Goal: Task Accomplishment & Management: Use online tool/utility

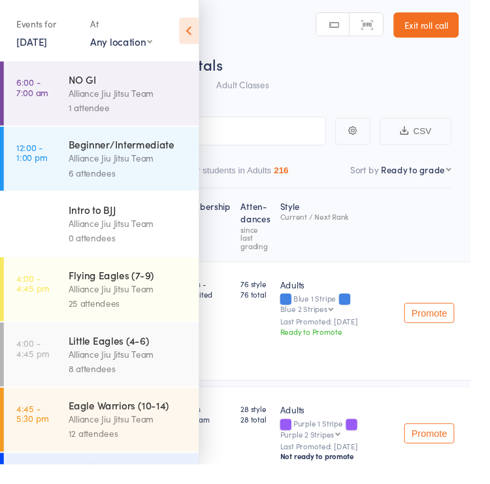
click at [49, 44] on link "15 Aug, 2025" at bounding box center [33, 43] width 32 height 14
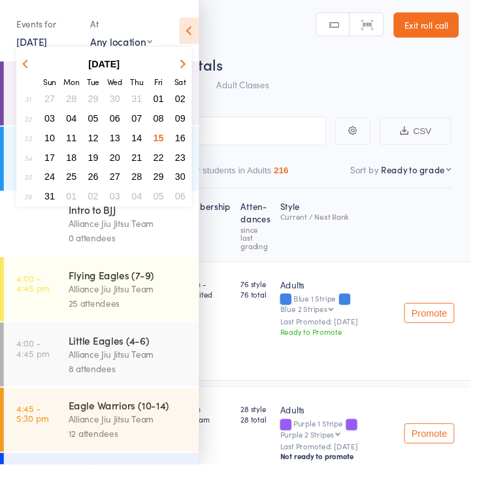
click at [183, 131] on button "09" at bounding box center [188, 123] width 20 height 18
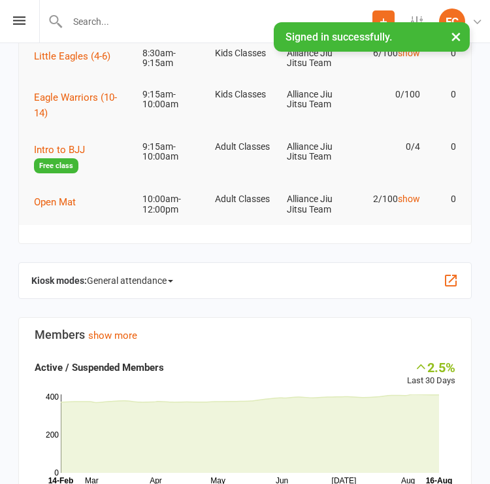
scroll to position [142, 0]
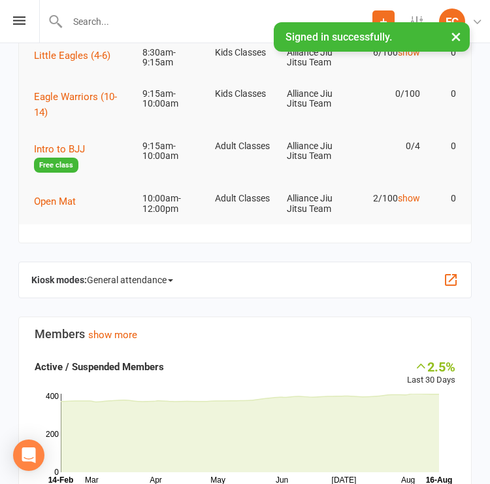
click at [171, 277] on span "General attendance" at bounding box center [130, 279] width 86 height 21
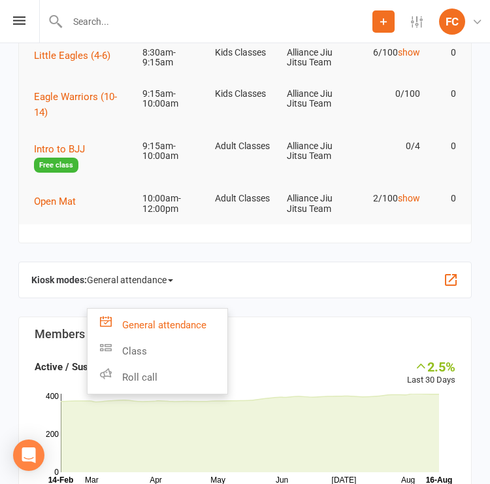
click at [186, 374] on link "Roll call" at bounding box center [158, 377] width 140 height 26
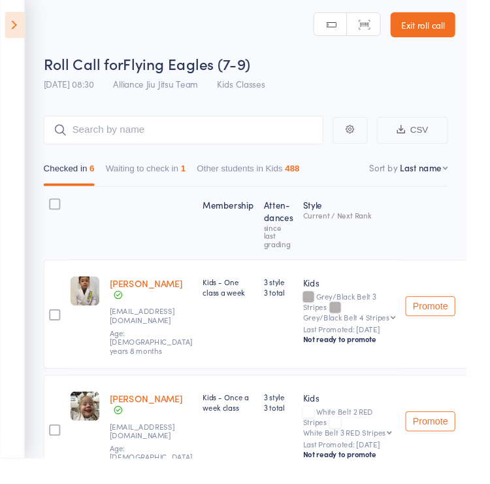
click at [170, 181] on button "Waiting to check in 1" at bounding box center [153, 183] width 84 height 30
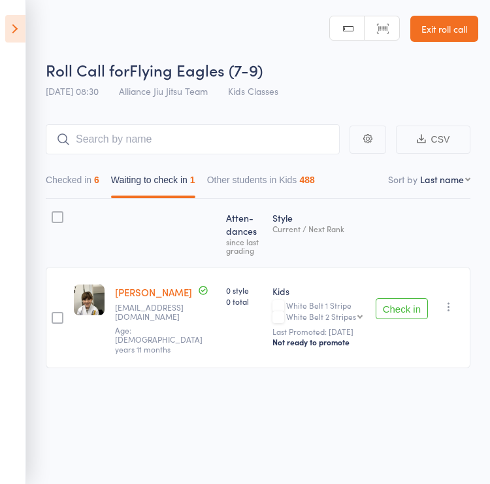
click at [94, 182] on button "Checked in 6" at bounding box center [73, 183] width 54 height 30
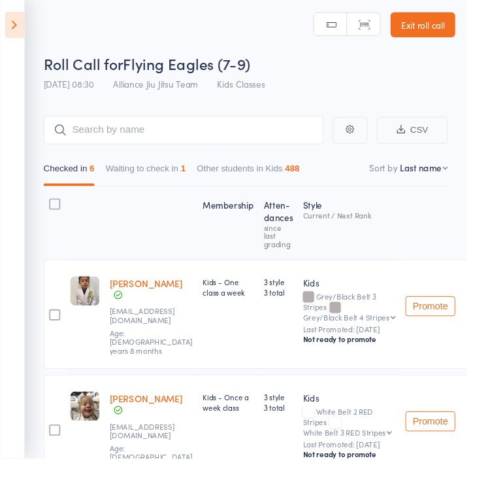
click at [21, 30] on icon at bounding box center [15, 28] width 20 height 27
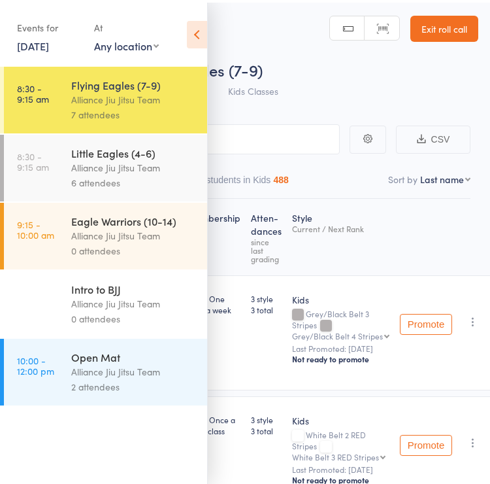
click at [165, 172] on div "Alliance Jiu Jitsu Team" at bounding box center [133, 164] width 125 height 15
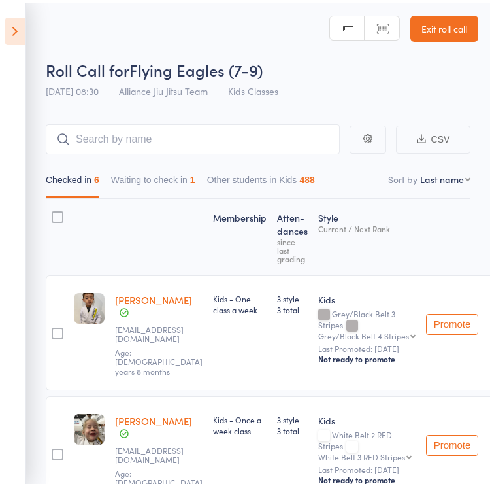
scroll to position [2, 0]
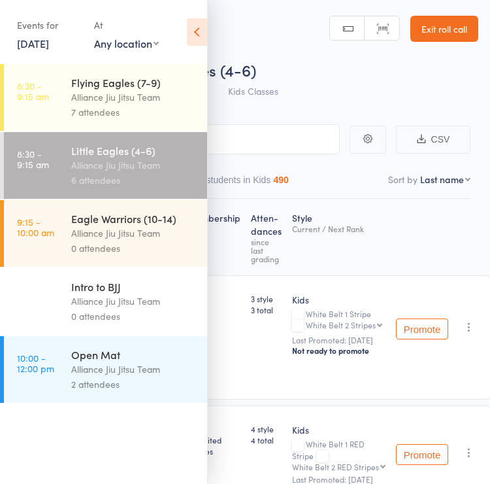
click at [201, 33] on icon at bounding box center [197, 31] width 20 height 27
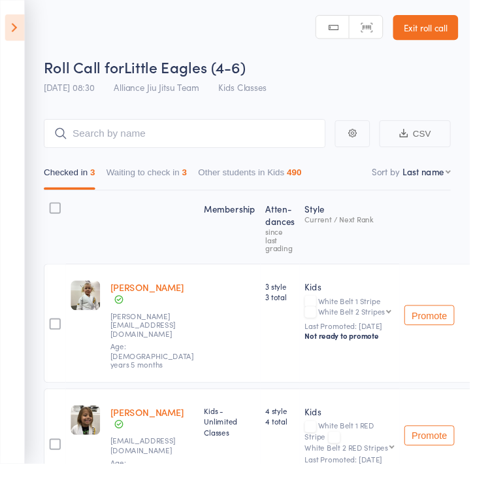
click at [167, 175] on button "Waiting to check in 3" at bounding box center [153, 183] width 84 height 30
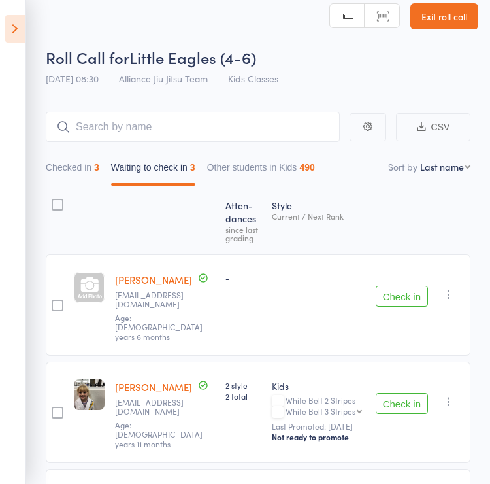
scroll to position [92, 0]
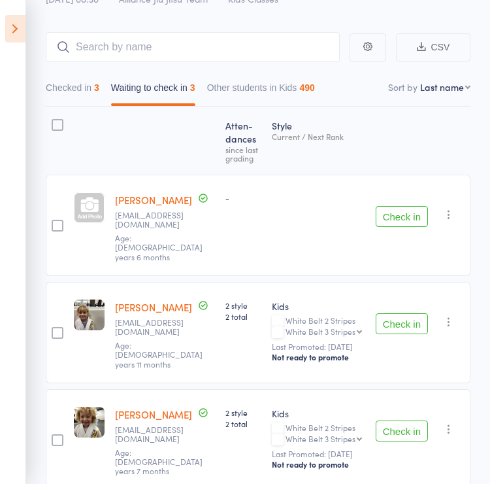
click at [82, 98] on button "Checked in 3" at bounding box center [73, 91] width 54 height 30
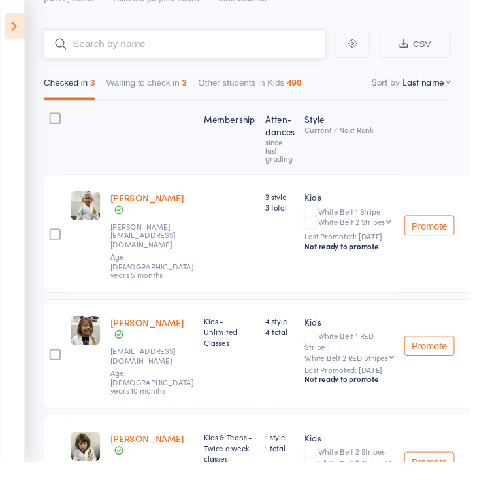
click at [122, 50] on input "search" at bounding box center [193, 47] width 294 height 30
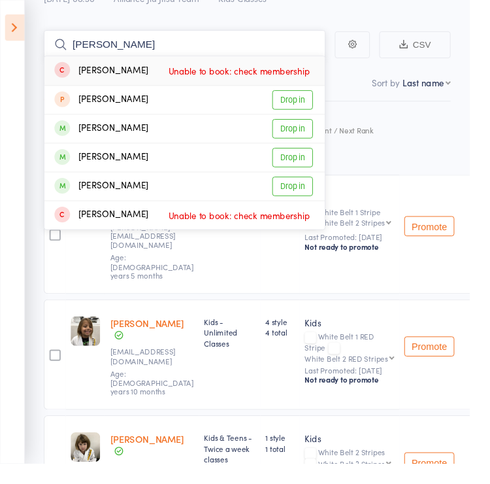
type input "Ana"
click at [310, 132] on link "Drop in" at bounding box center [305, 134] width 42 height 20
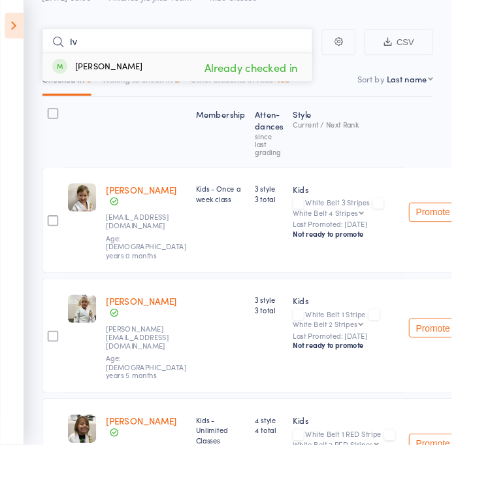
type input "I"
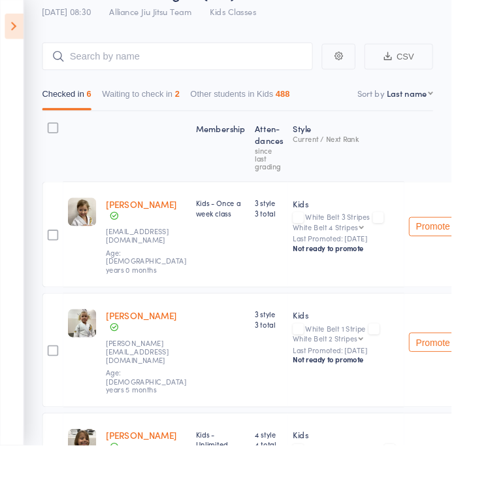
scroll to position [0, 0]
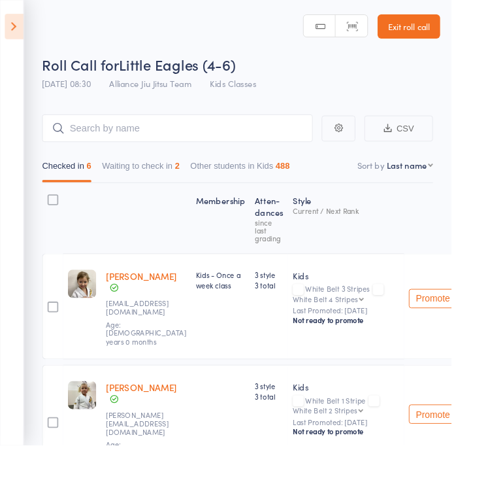
click at [14, 37] on icon at bounding box center [15, 28] width 20 height 27
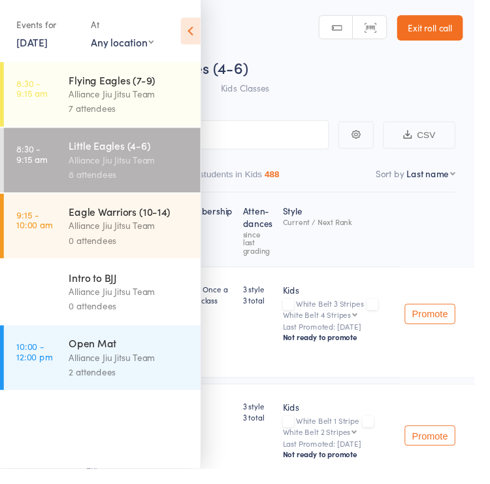
click at [170, 93] on div "Alliance Jiu Jitsu Team" at bounding box center [133, 97] width 125 height 15
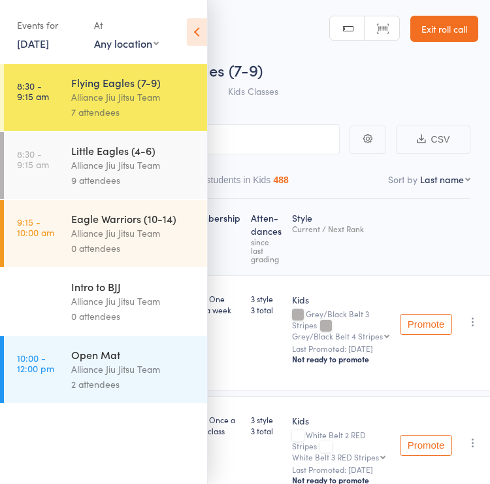
click at [194, 40] on icon at bounding box center [197, 31] width 20 height 27
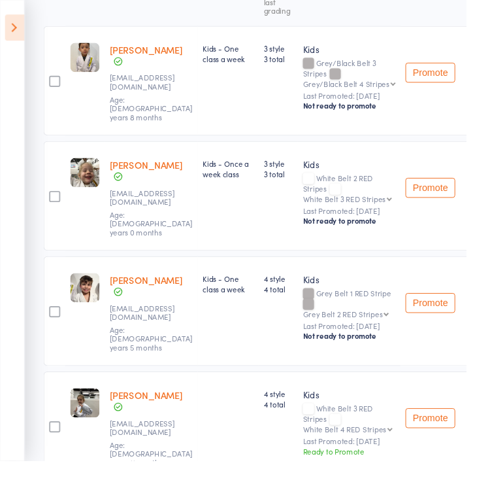
click at [489, 190] on button "button" at bounding box center [499, 194] width 16 height 16
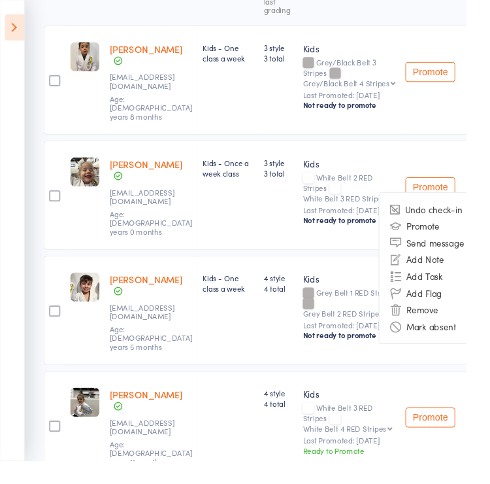
click at [446, 316] on li "Remove" at bounding box center [453, 325] width 108 height 18
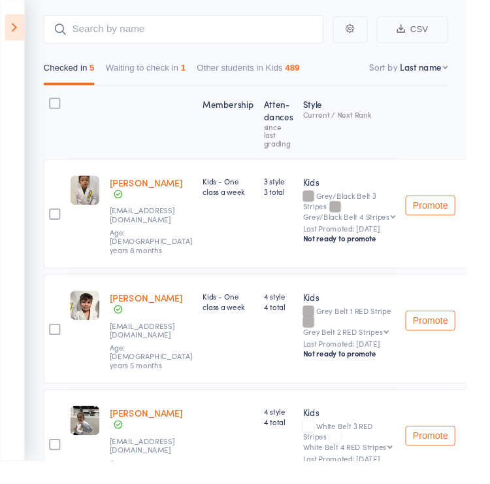
scroll to position [0, 0]
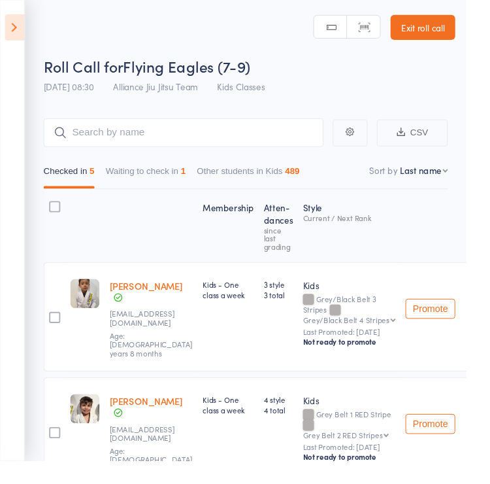
click at [16, 41] on icon at bounding box center [15, 28] width 20 height 27
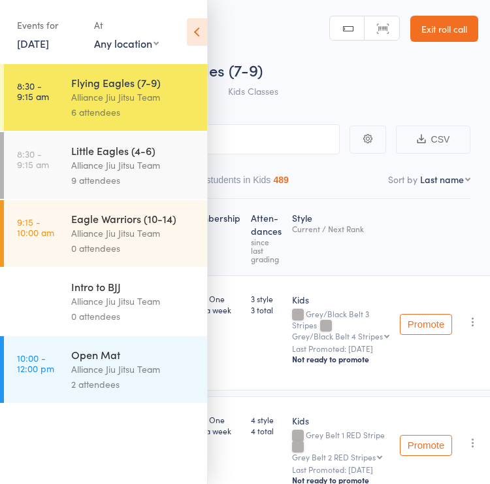
click at [160, 171] on div "Alliance Jiu Jitsu Team" at bounding box center [133, 164] width 125 height 15
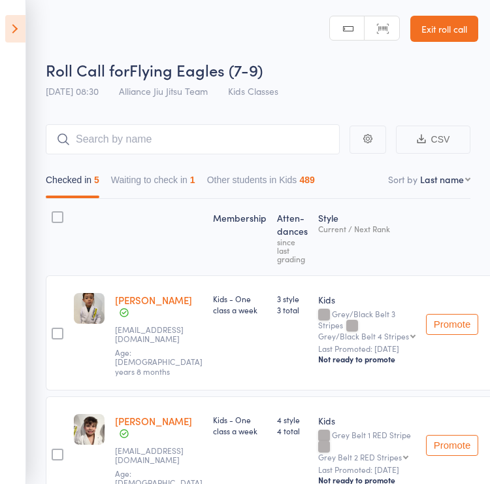
scroll to position [2, 0]
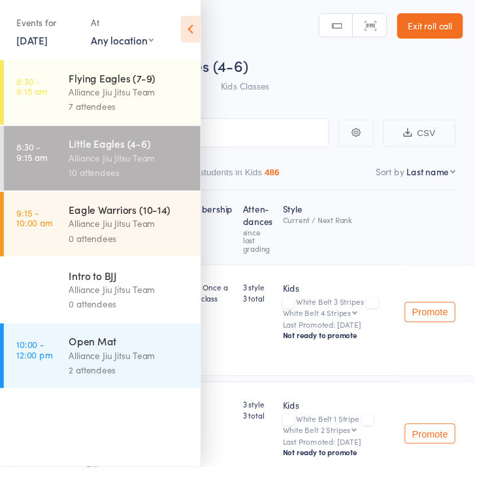
click at [199, 27] on icon at bounding box center [197, 31] width 20 height 27
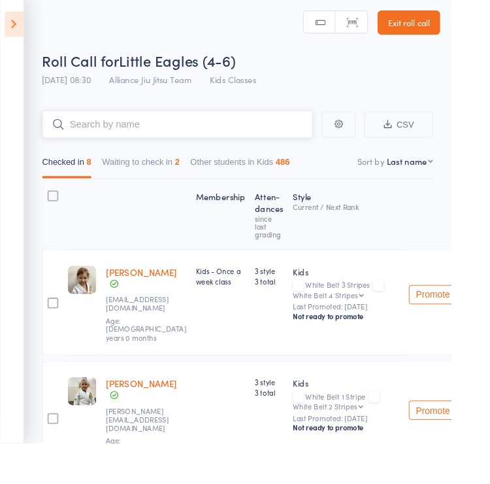
click at [220, 138] on input "search" at bounding box center [193, 137] width 294 height 30
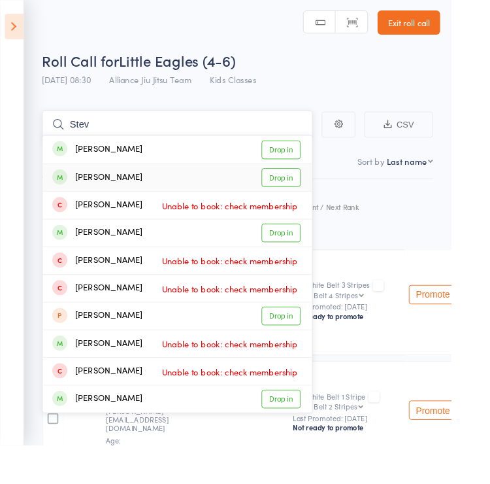
type input "Stev"
click at [315, 195] on link "Drop in" at bounding box center [305, 193] width 42 height 20
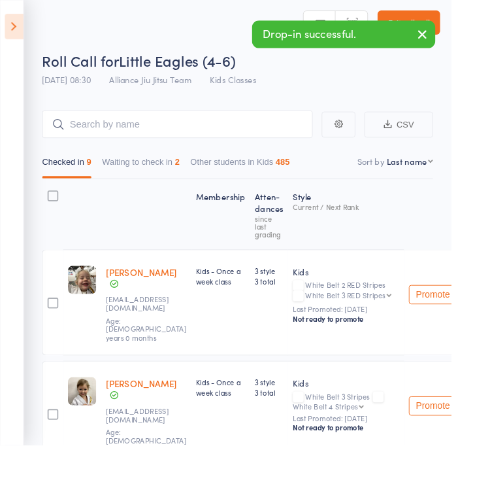
click at [153, 7] on header "Roll Call for Little Eagles (4-6) 16 Aug 08:30 Alliance Jiu Jitsu Team Kids Cla…" at bounding box center [245, 48] width 490 height 105
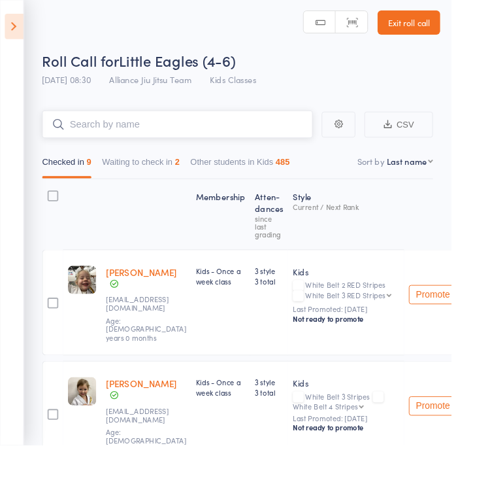
click at [261, 137] on input "search" at bounding box center [193, 135] width 294 height 30
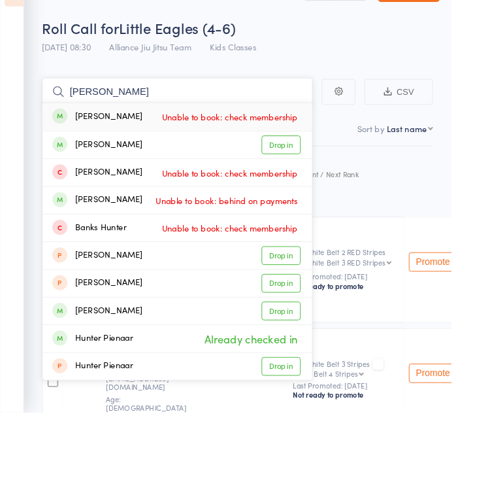
scroll to position [0, 0]
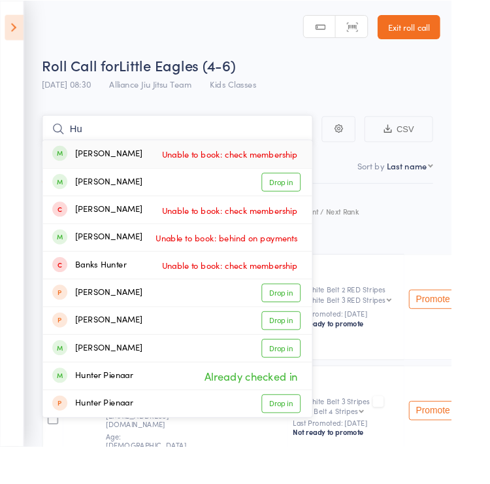
type input "H"
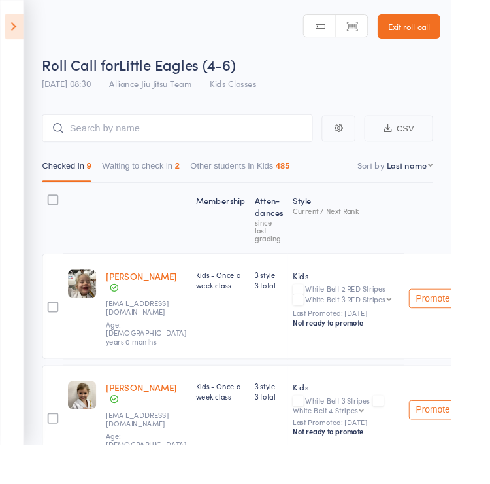
click at [237, 50] on header "Roll Call for Little Eagles (4-6) 16 Aug 08:30 Alliance Jiu Jitsu Team Kids Cla…" at bounding box center [245, 52] width 490 height 105
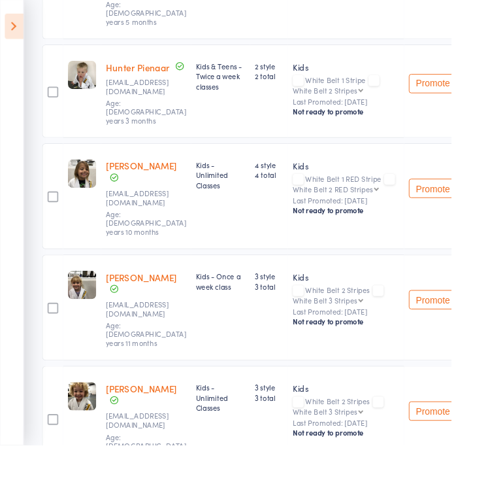
scroll to position [599, 0]
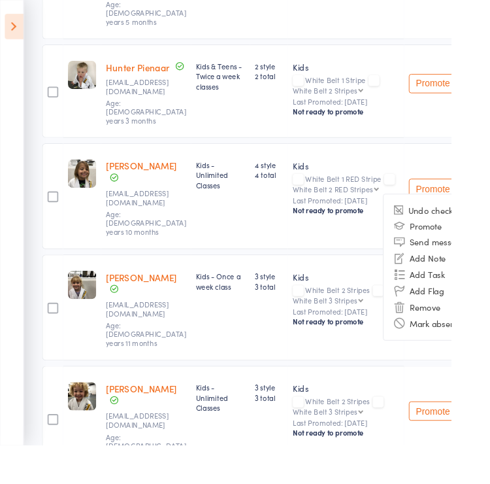
click at [472, 325] on li "Remove" at bounding box center [471, 334] width 108 height 18
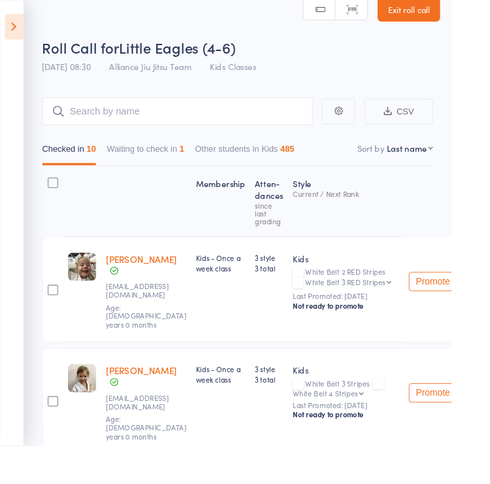
scroll to position [0, 0]
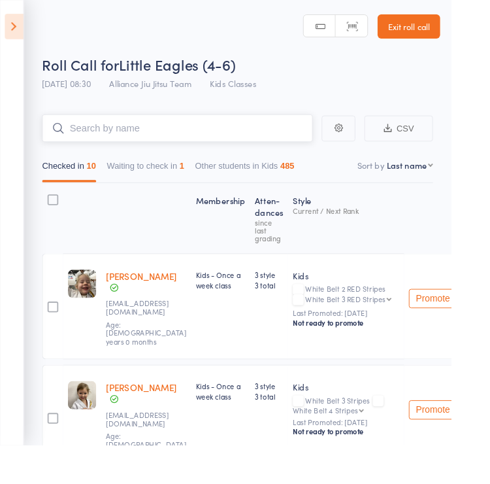
click at [133, 134] on input "search" at bounding box center [193, 139] width 294 height 30
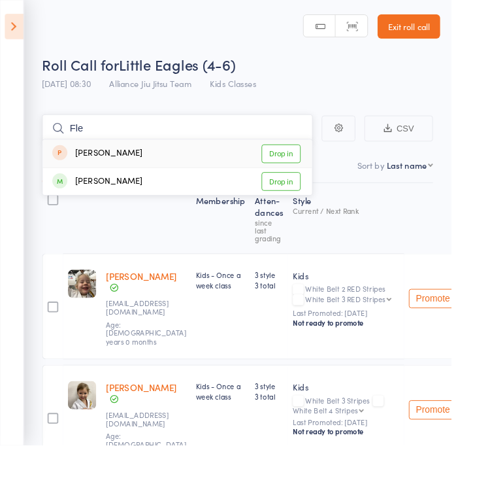
type input "Fle"
click at [306, 202] on link "Drop in" at bounding box center [305, 197] width 42 height 20
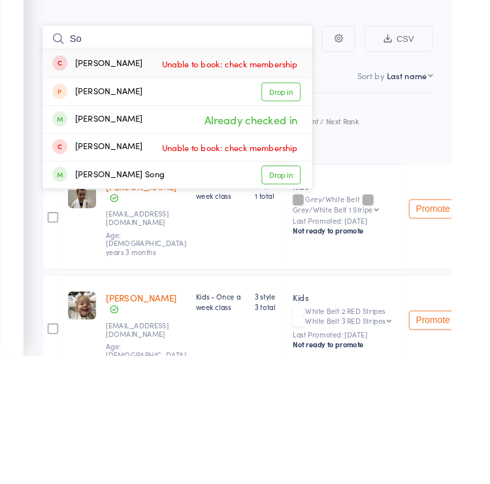
type input "S"
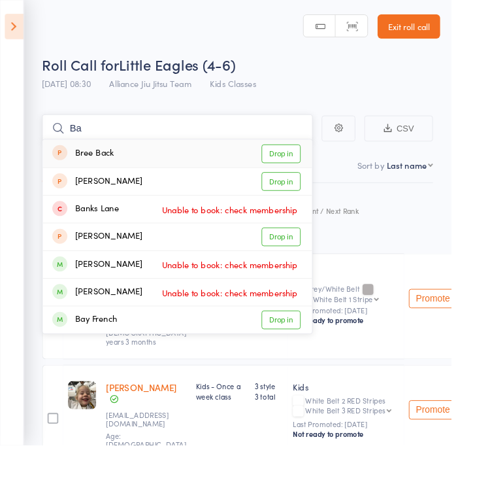
type input "B"
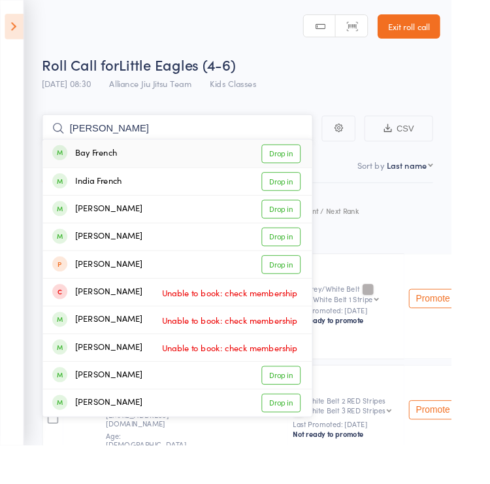
type input "Frech"
click at [306, 170] on link "Drop in" at bounding box center [305, 167] width 42 height 20
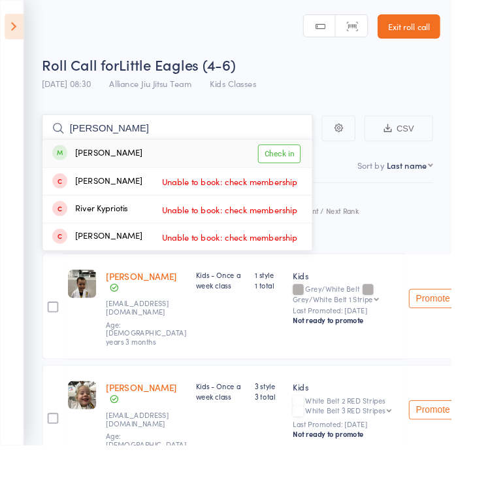
type input "Otis"
click at [299, 173] on link "Check in" at bounding box center [303, 167] width 46 height 20
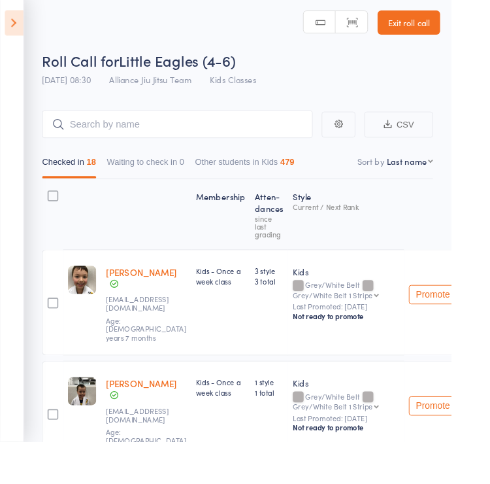
click at [195, 145] on input "search" at bounding box center [193, 139] width 294 height 30
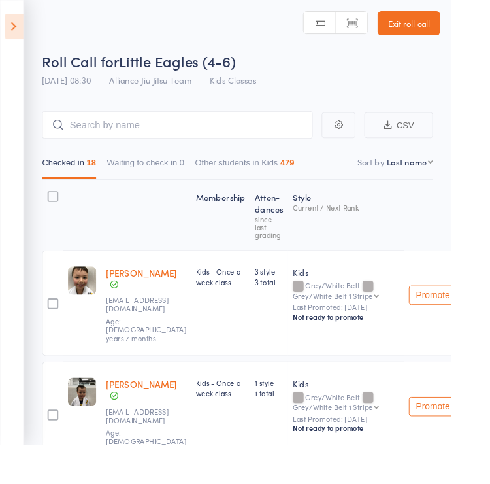
scroll to position [3, 0]
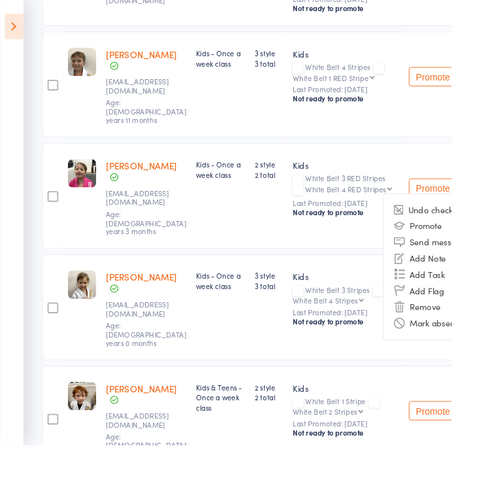
click at [450, 324] on li "Remove" at bounding box center [471, 333] width 108 height 18
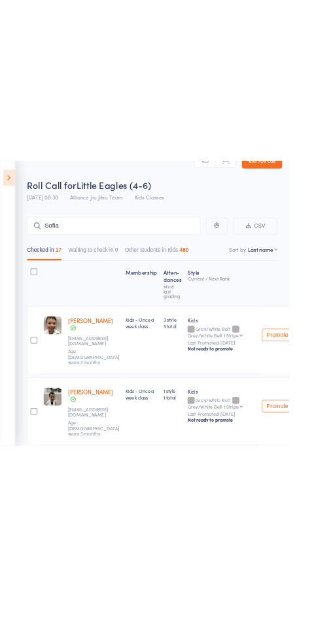
scroll to position [0, 0]
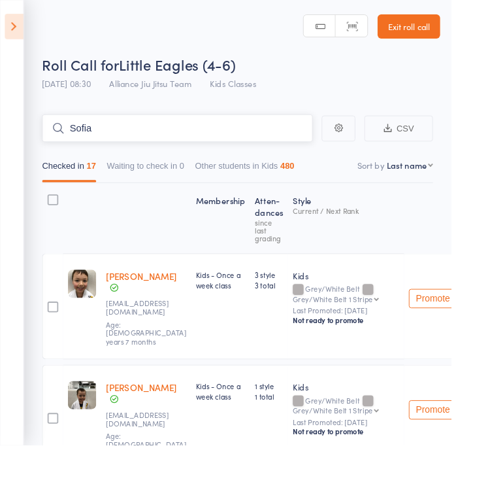
click at [173, 148] on input "Sofia" at bounding box center [193, 139] width 294 height 30
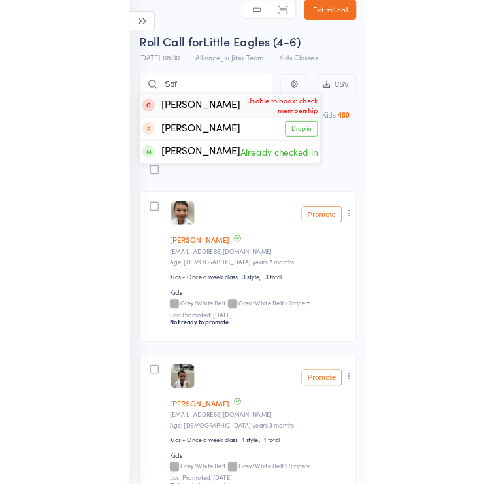
scroll to position [33, 0]
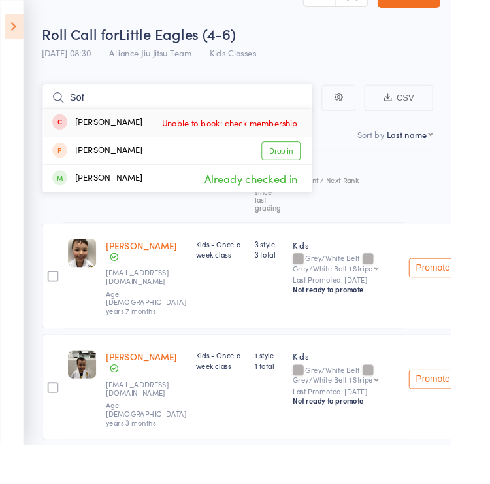
click at [185, 101] on input "Sof" at bounding box center [193, 106] width 294 height 30
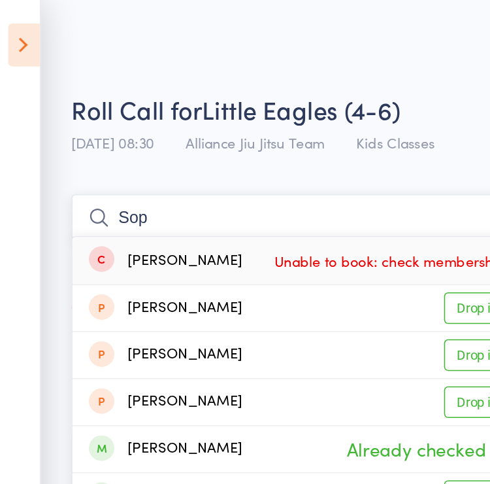
scroll to position [112, 0]
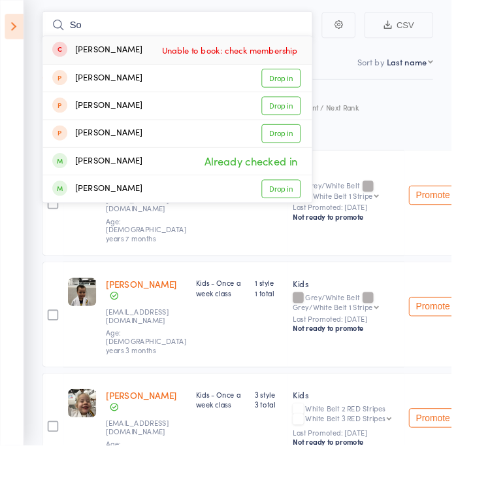
type input "S"
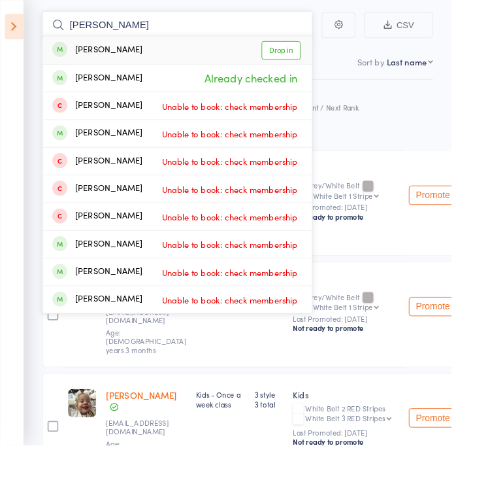
type input "Oliver"
click at [314, 53] on link "Drop in" at bounding box center [305, 54] width 42 height 20
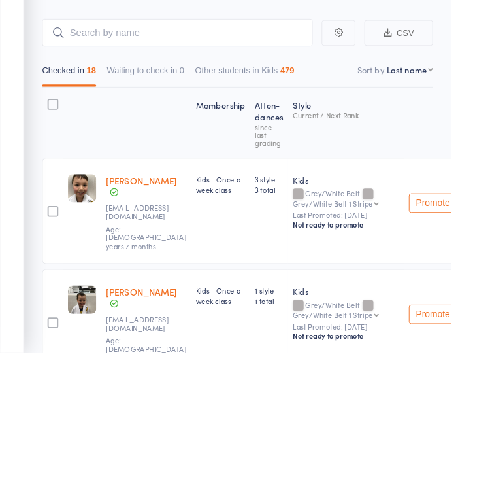
scroll to position [0, 0]
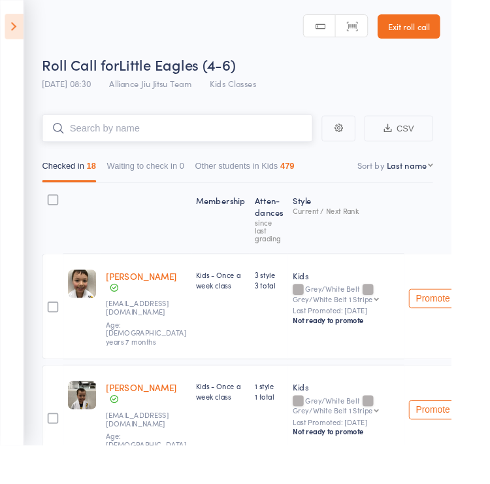
click at [180, 137] on input "search" at bounding box center [193, 139] width 294 height 30
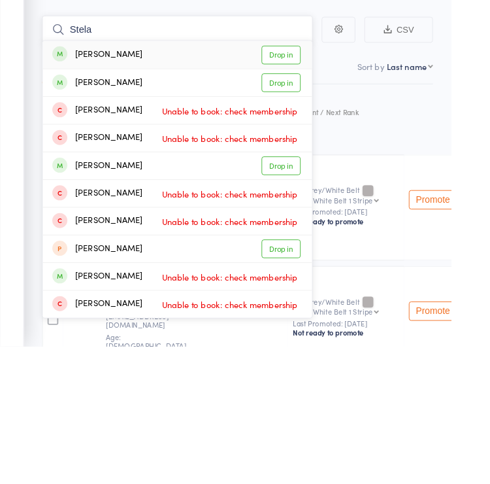
type input "Stela"
click at [310, 157] on link "Drop in" at bounding box center [305, 167] width 42 height 20
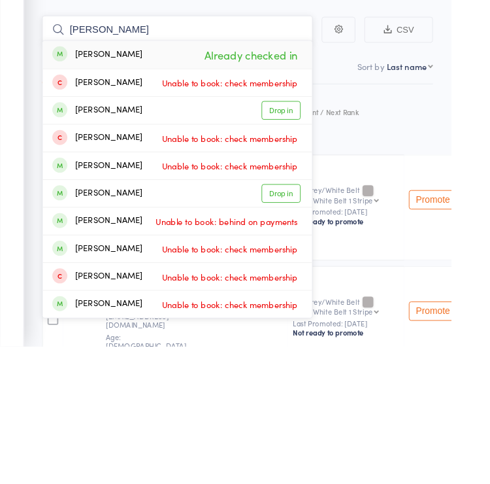
type input "Damiani"
click at [308, 217] on link "Drop in" at bounding box center [305, 227] width 42 height 20
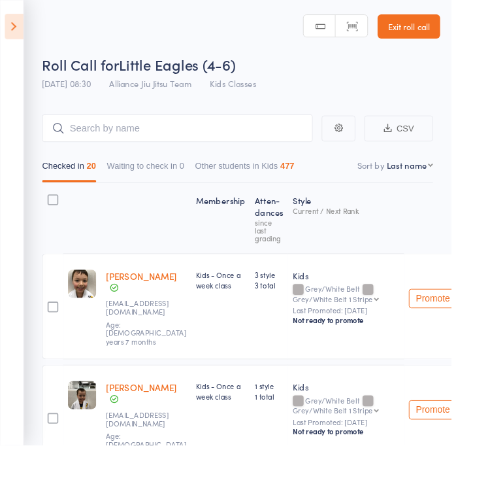
click at [139, 144] on input "search" at bounding box center [193, 139] width 294 height 30
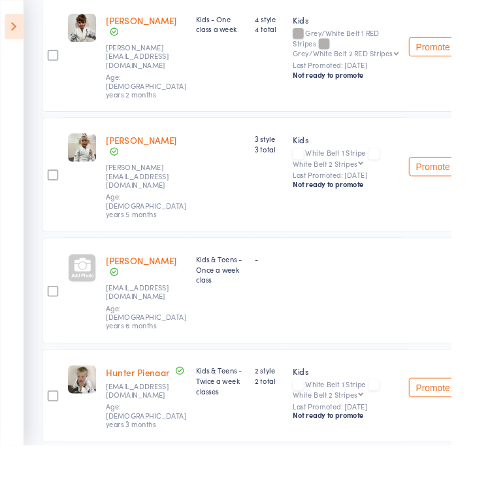
scroll to position [22, 0]
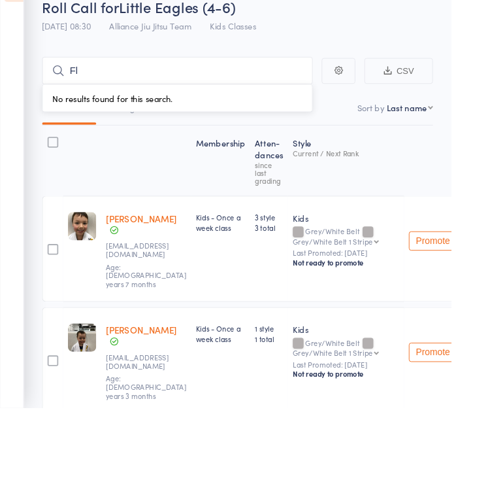
type input "F"
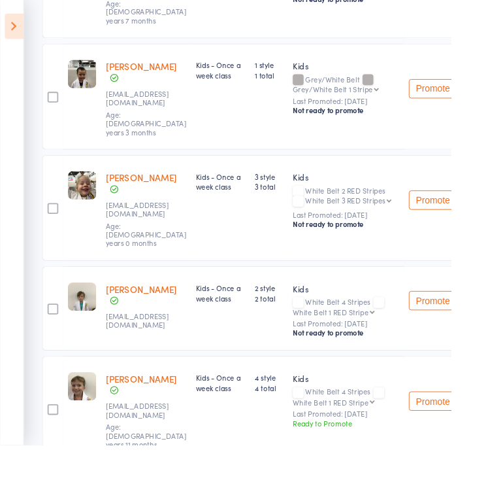
scroll to position [0, 0]
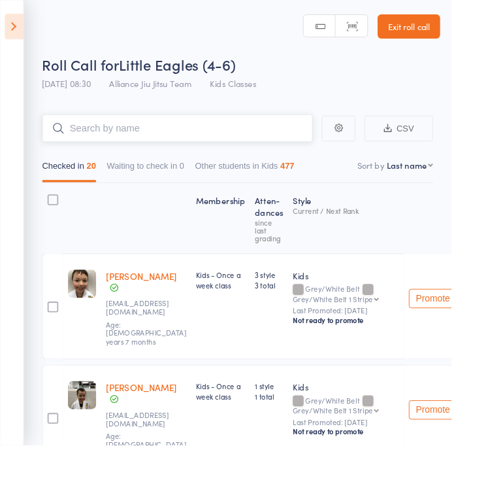
click at [162, 142] on input "search" at bounding box center [193, 139] width 294 height 30
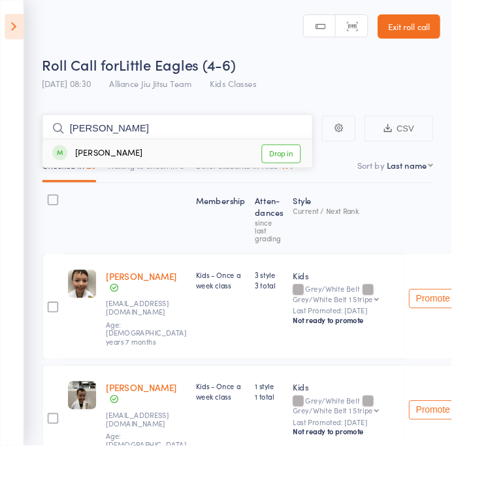
type input "Lidia"
click at [305, 165] on link "Drop in" at bounding box center [305, 167] width 42 height 20
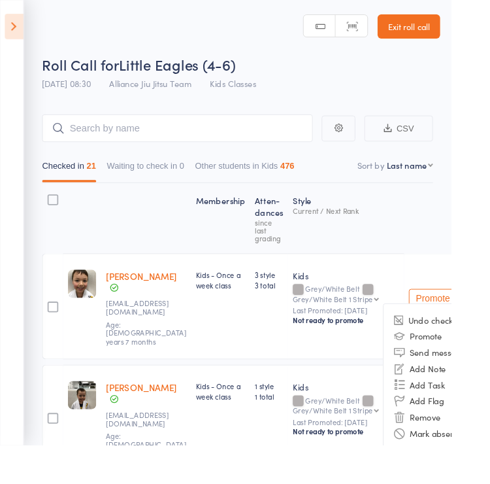
click at [475, 448] on li "Remove" at bounding box center [471, 453] width 108 height 18
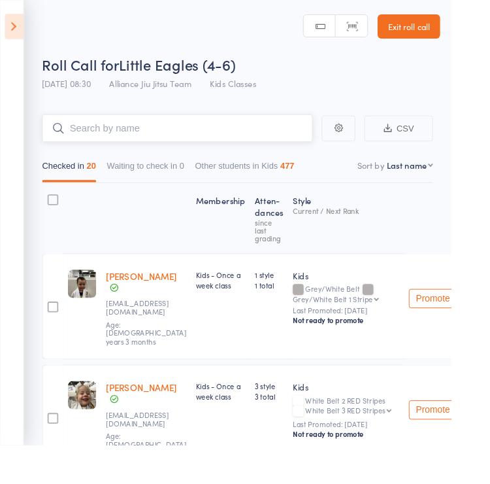
click at [124, 143] on input "search" at bounding box center [193, 139] width 294 height 30
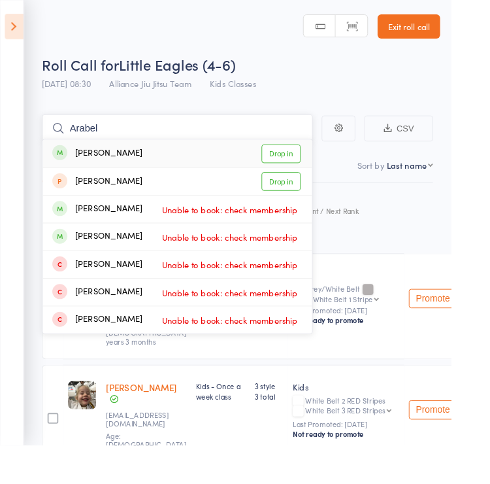
type input "Arabel"
click at [301, 164] on link "Drop in" at bounding box center [305, 167] width 42 height 20
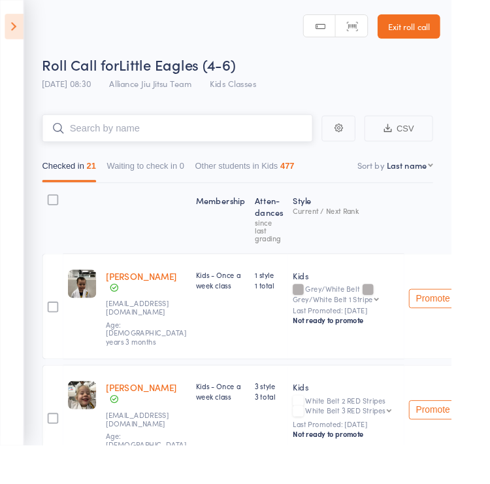
click at [182, 141] on input "search" at bounding box center [193, 139] width 294 height 30
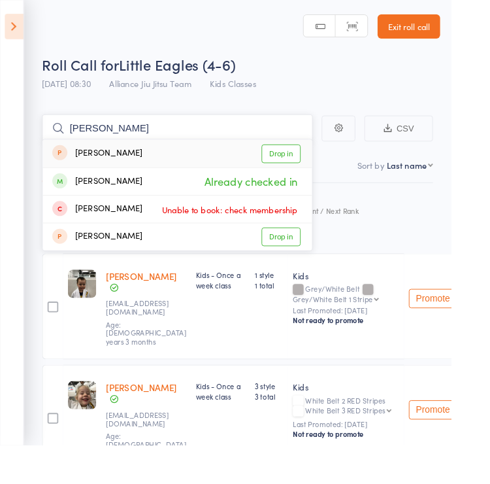
type input "Moloney"
click at [305, 169] on link "Drop in" at bounding box center [305, 167] width 42 height 20
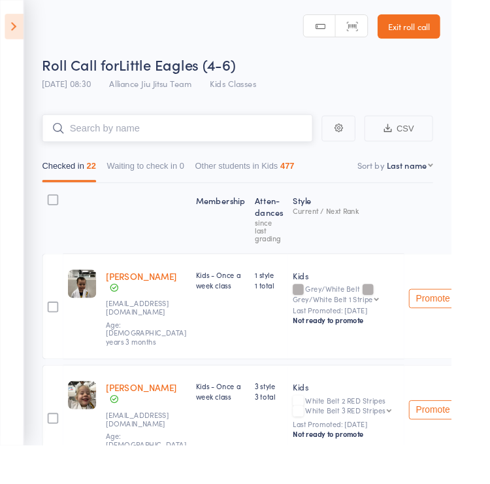
click at [155, 139] on input "search" at bounding box center [193, 139] width 294 height 30
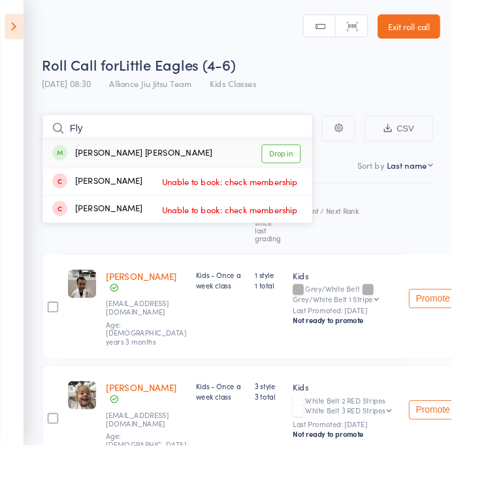
type input "Fly"
click at [310, 167] on link "Drop in" at bounding box center [305, 167] width 42 height 20
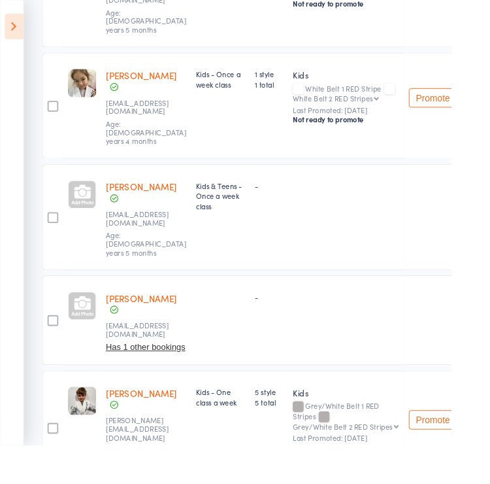
scroll to position [1162, 0]
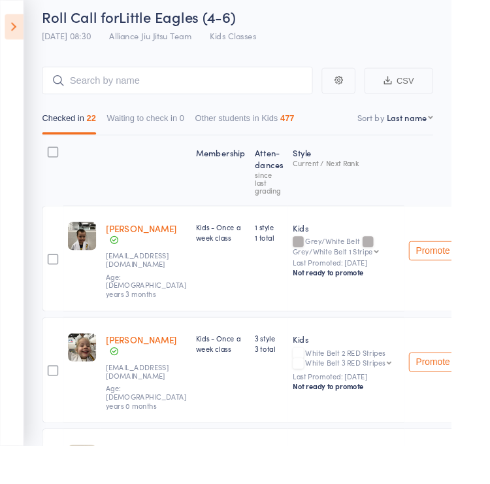
scroll to position [0, 0]
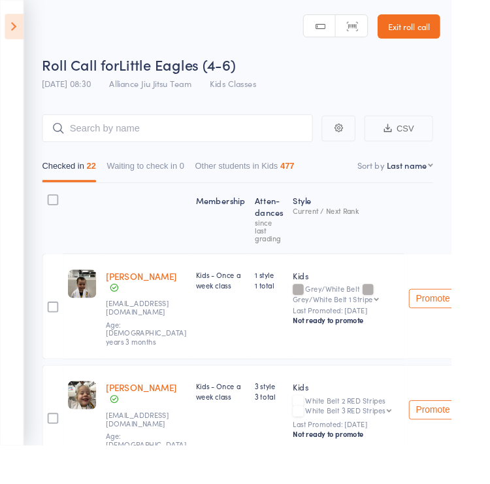
click at [461, 180] on select "First name Last name Birthday today? Behind on payments? Check in time Next pay…" at bounding box center [445, 179] width 50 height 13
select select "9"
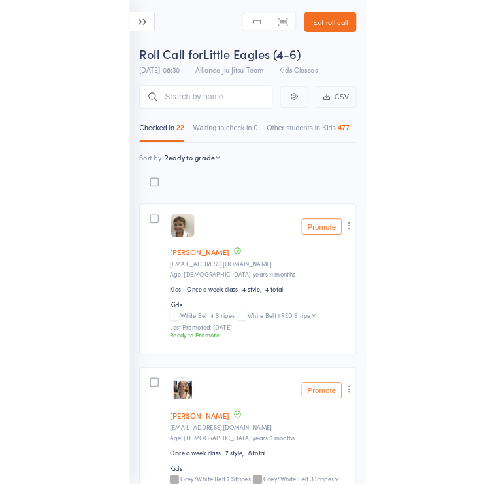
scroll to position [250, 0]
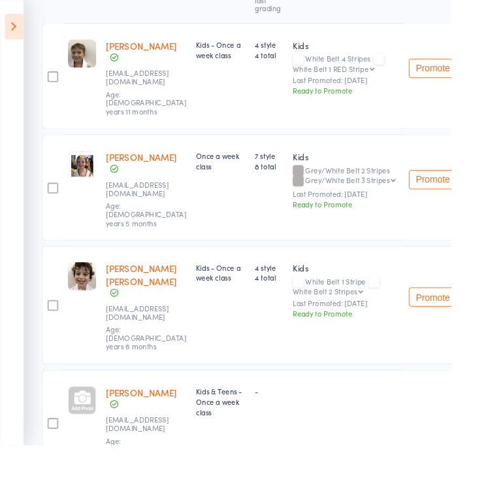
click at [469, 63] on button "Promote" at bounding box center [470, 73] width 52 height 21
click at [466, 184] on button "Promote" at bounding box center [470, 194] width 52 height 21
click at [464, 312] on button "Promote" at bounding box center [470, 322] width 52 height 21
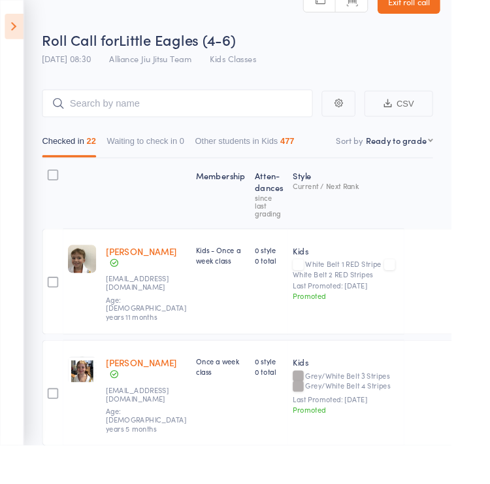
scroll to position [0, 0]
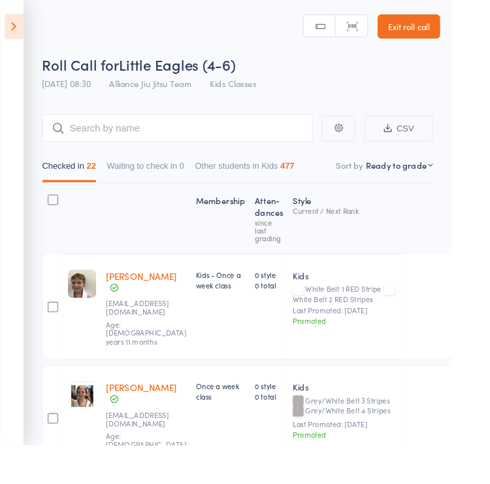
click at [20, 18] on icon at bounding box center [15, 28] width 20 height 27
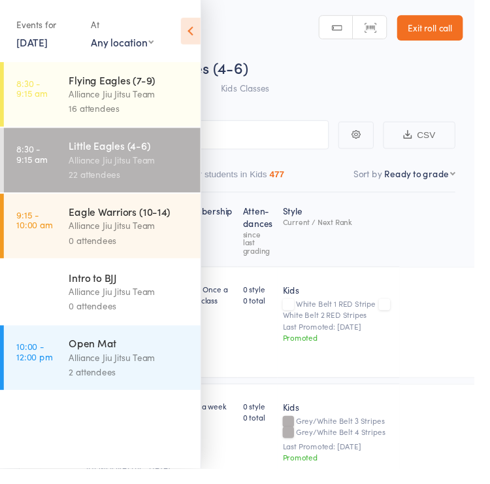
click at [142, 232] on div "Alliance Jiu Jitsu Team" at bounding box center [133, 232] width 125 height 15
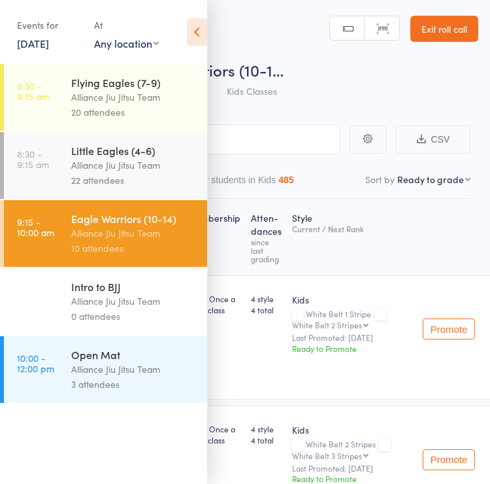
click at [188, 46] on div "Events for 16 Aug, 2025 16 Aug, 2025 August 2025 Sun Mon Tue Wed Thu Fri Sat 31…" at bounding box center [103, 33] width 207 height 66
click at [183, 36] on div "Events for 16 Aug, 2025 16 Aug, 2025 August 2025 Sun Mon Tue Wed Thu Fri Sat 31…" at bounding box center [103, 33] width 207 height 66
click at [215, 41] on header "Roll Call for Eagle Warriors (10-1… 16 Aug 09:15 Alliance Jiu Jitsu Team Kids C…" at bounding box center [245, 52] width 490 height 105
click at [203, 39] on icon at bounding box center [197, 31] width 20 height 27
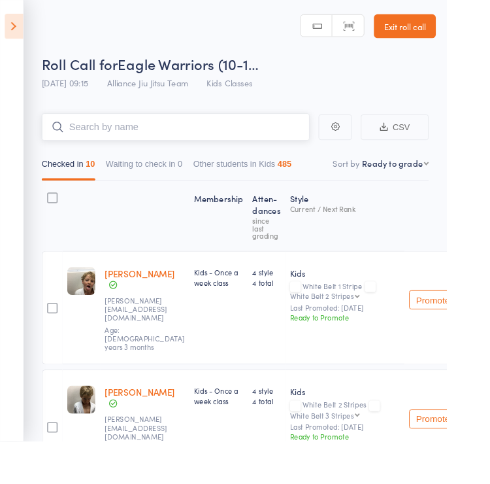
click at [174, 137] on input "search" at bounding box center [193, 139] width 294 height 30
type input "G"
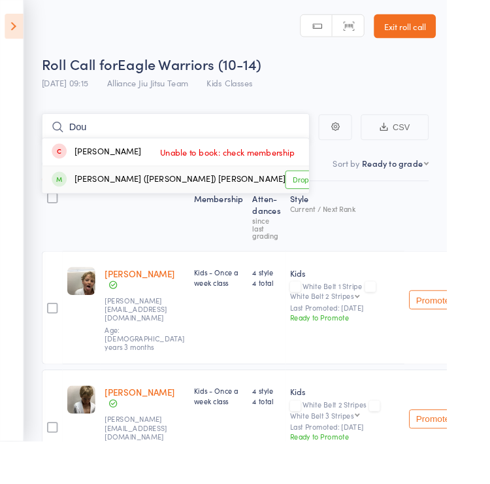
type input "Dou"
click at [313, 195] on link "Drop in" at bounding box center [334, 197] width 42 height 20
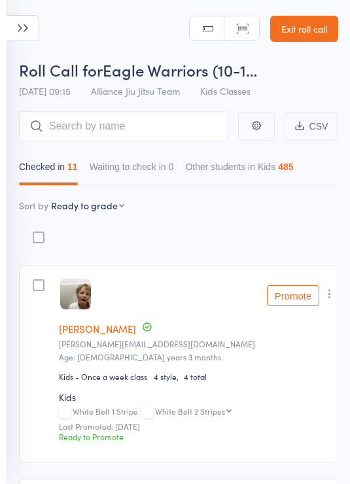
click at [104, 212] on select "First name Last name Birthday [DATE]? Behind on payments? Check in time Next pa…" at bounding box center [87, 205] width 73 height 13
select select "10"
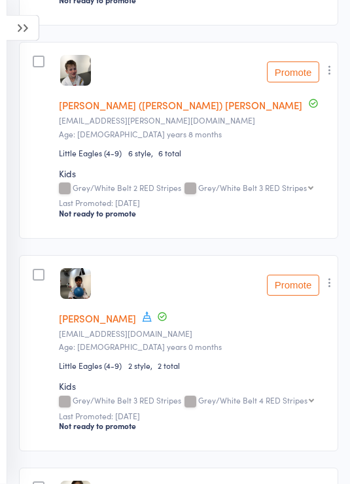
scroll to position [1502, 0]
click at [331, 289] on icon "button" at bounding box center [329, 282] width 13 height 13
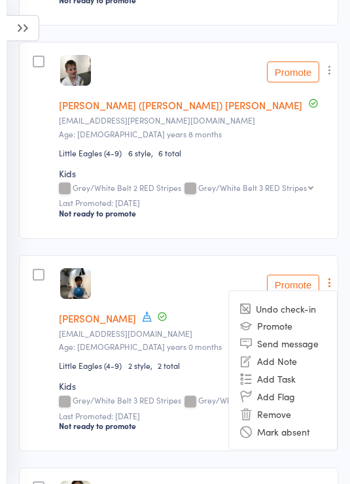
click at [293, 420] on li "Remove" at bounding box center [283, 414] width 108 height 18
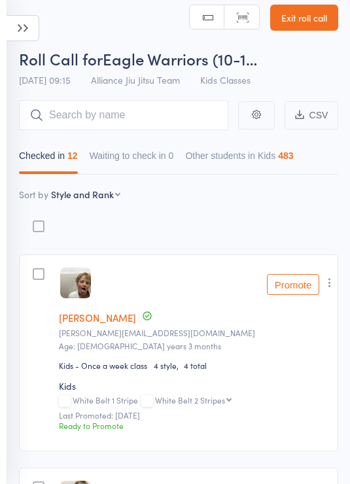
scroll to position [10, 0]
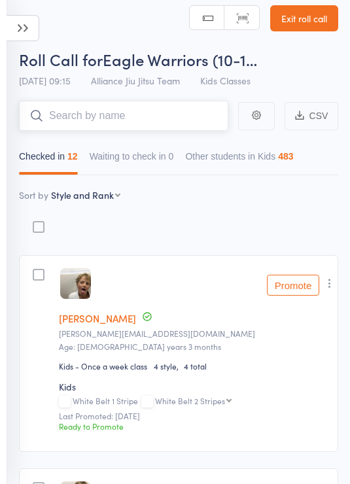
click at [165, 108] on input "search" at bounding box center [123, 116] width 209 height 30
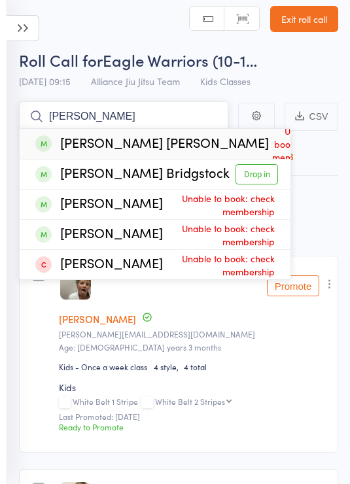
type input "[PERSON_NAME]"
click at [263, 174] on link "Drop in" at bounding box center [256, 174] width 42 height 20
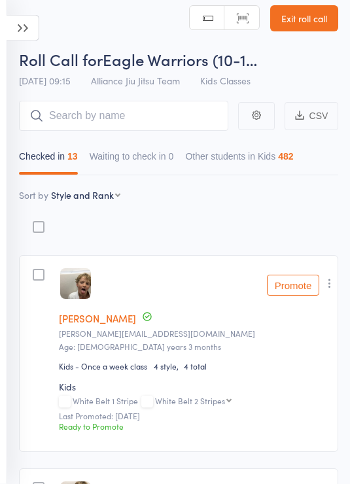
click at [110, 190] on select "First name Last name Birthday [DATE]? Behind on payments? Check in time Next pa…" at bounding box center [85, 195] width 69 height 13
select select "9"
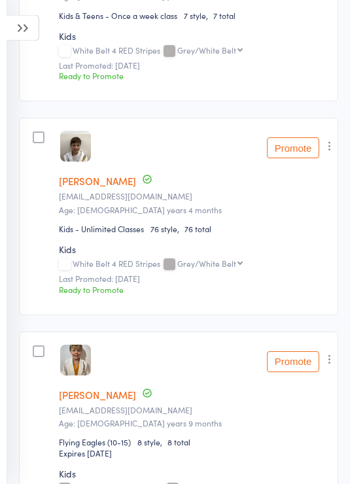
scroll to position [867, 0]
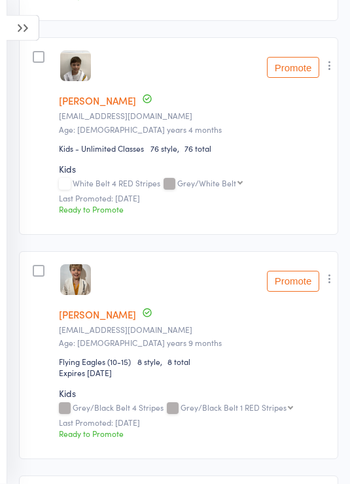
click at [302, 270] on member-row "edit [PERSON_NAME] [EMAIL_ADDRESS][DOMAIN_NAME] Age: [DEMOGRAPHIC_DATA] years 9…" at bounding box center [178, 356] width 319 height 208
click at [304, 284] on button "Promote" at bounding box center [293, 281] width 52 height 21
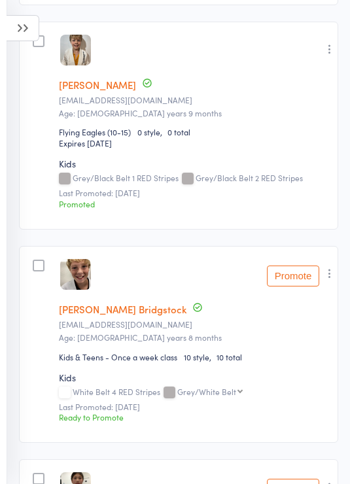
scroll to position [1099, 0]
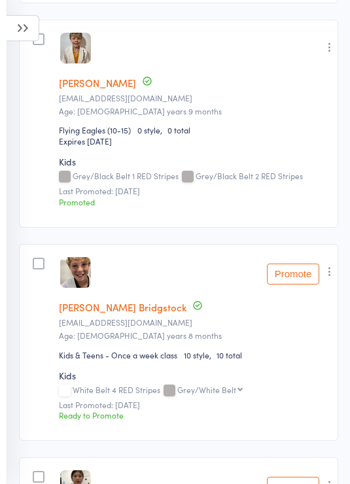
click at [296, 281] on button "Promote" at bounding box center [293, 273] width 52 height 21
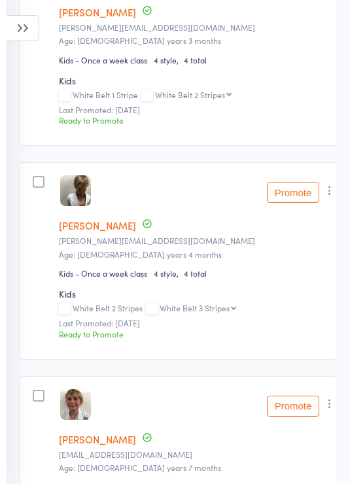
scroll to position [285, 0]
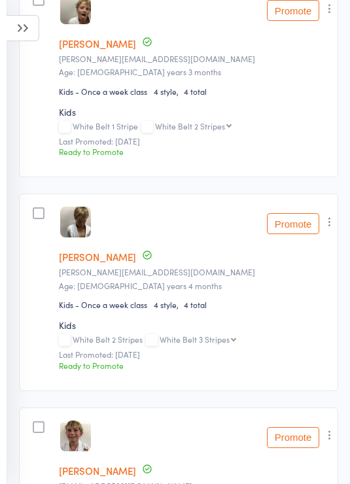
click at [291, 234] on button "Promote" at bounding box center [293, 223] width 52 height 21
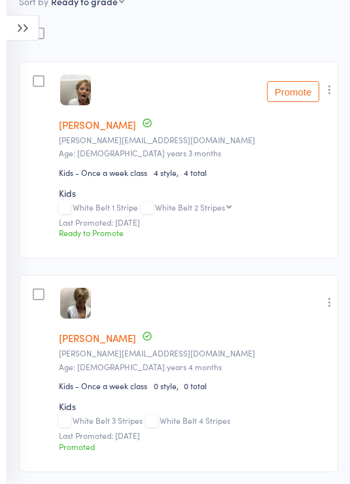
scroll to position [186, 0]
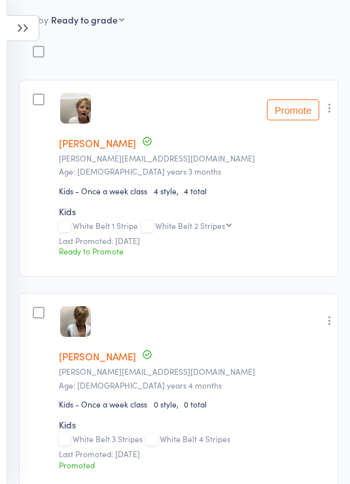
click at [301, 104] on button "Promote" at bounding box center [293, 109] width 52 height 21
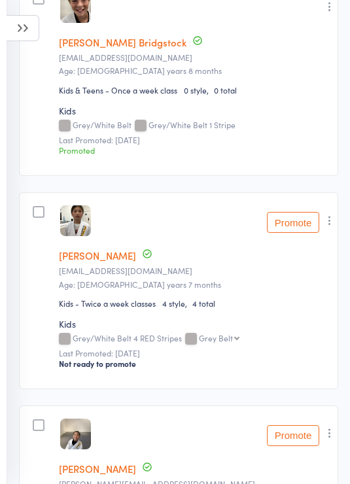
scroll to position [1365, 0]
